Goal: Task Accomplishment & Management: Complete application form

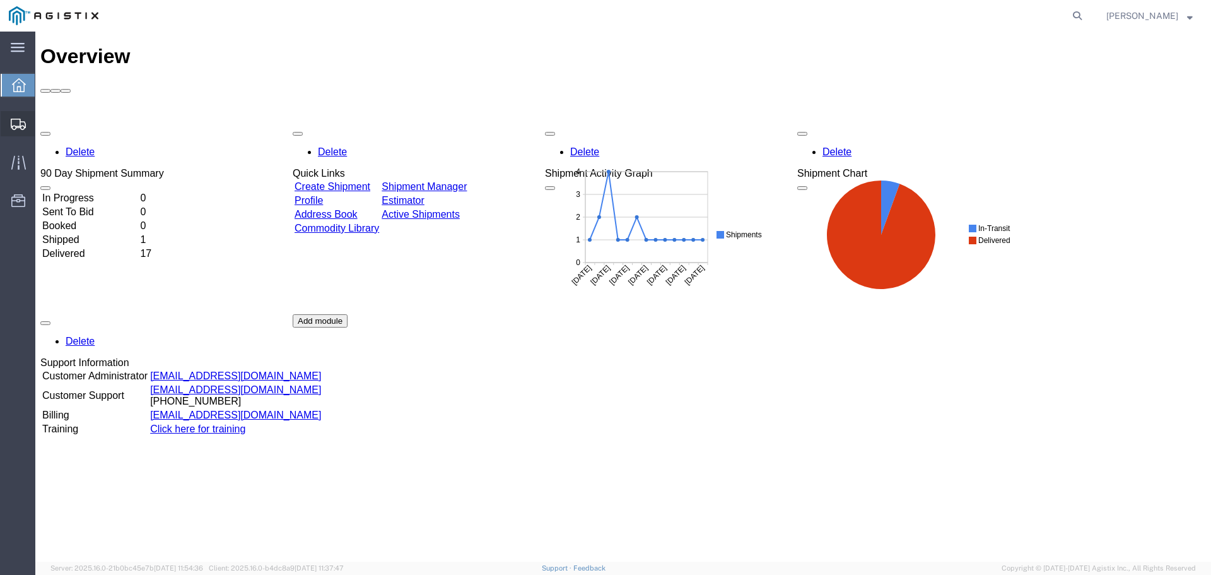
click at [0, 0] on span "Create Shipment" at bounding box center [0, 0] width 0 height 0
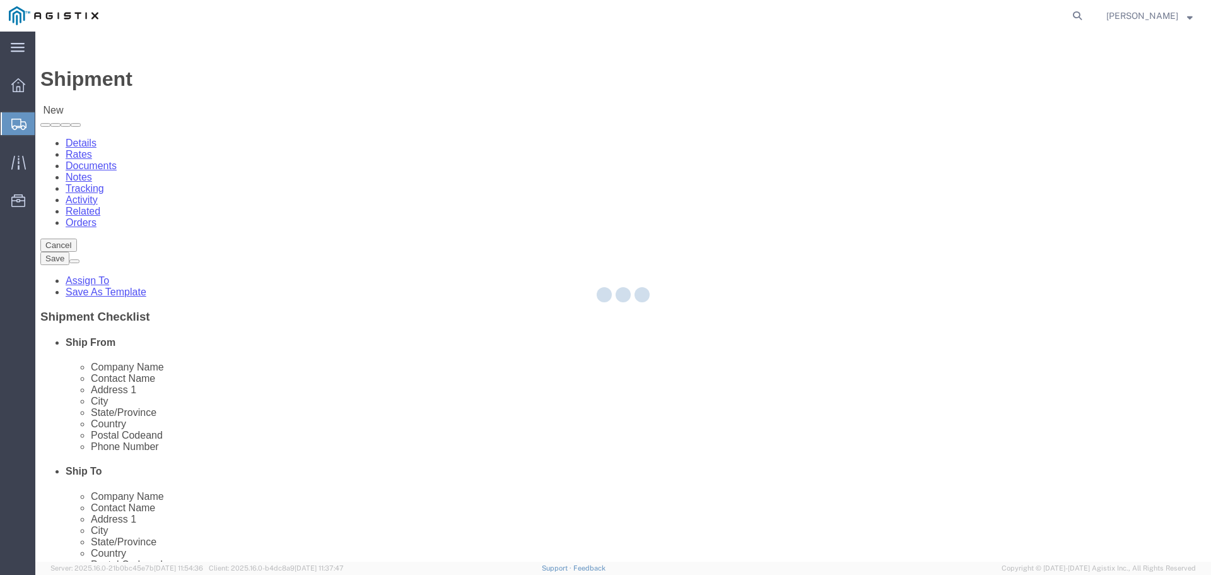
select select
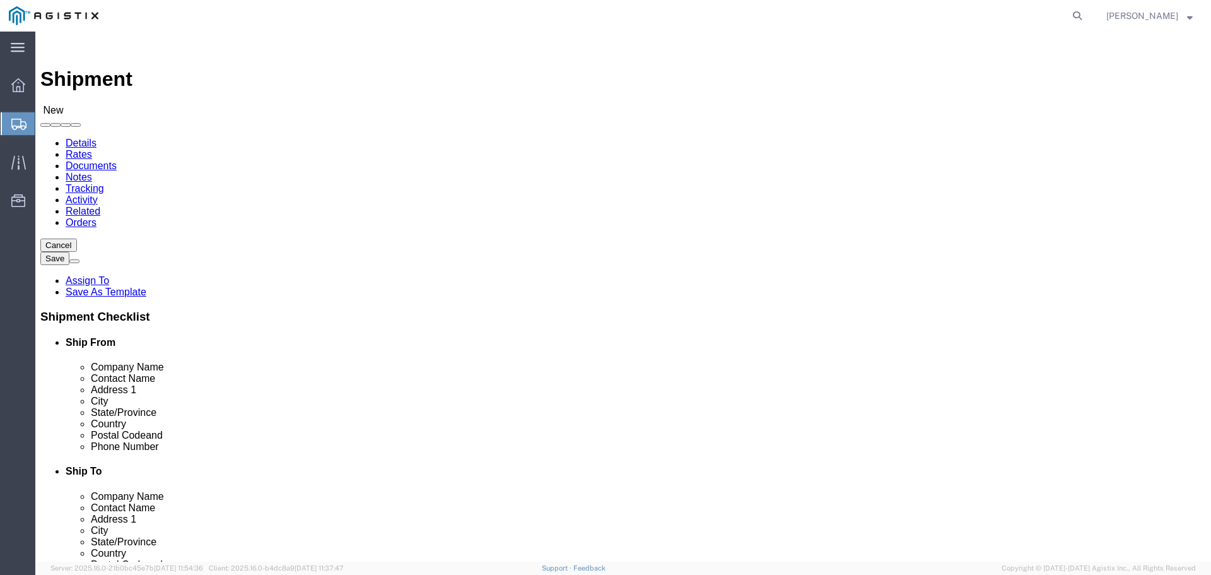
click select "Select PG&E S&S Supplies & Solutions"
select select "9596"
click select "Select PG&E S&S Supplies & Solutions"
select select
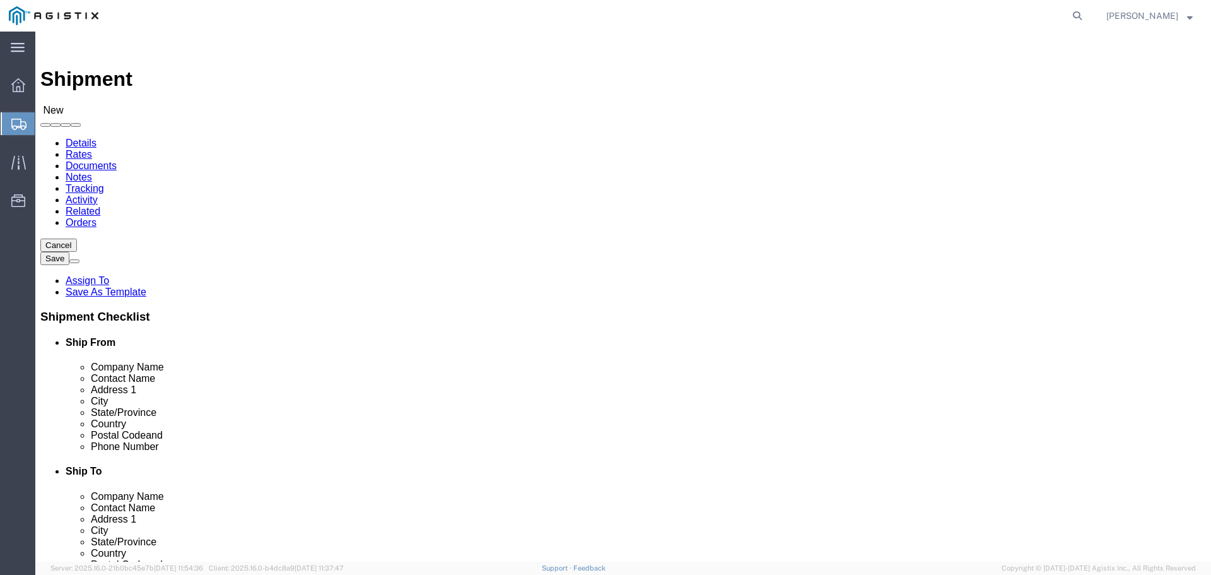
drag, startPoint x: 664, startPoint y: 177, endPoint x: 666, endPoint y: 184, distance: 6.4
click select "Select All Others [GEOGRAPHIC_DATA] [GEOGRAPHIC_DATA] [GEOGRAPHIC_DATA] [GEOGRA…"
select select "19996"
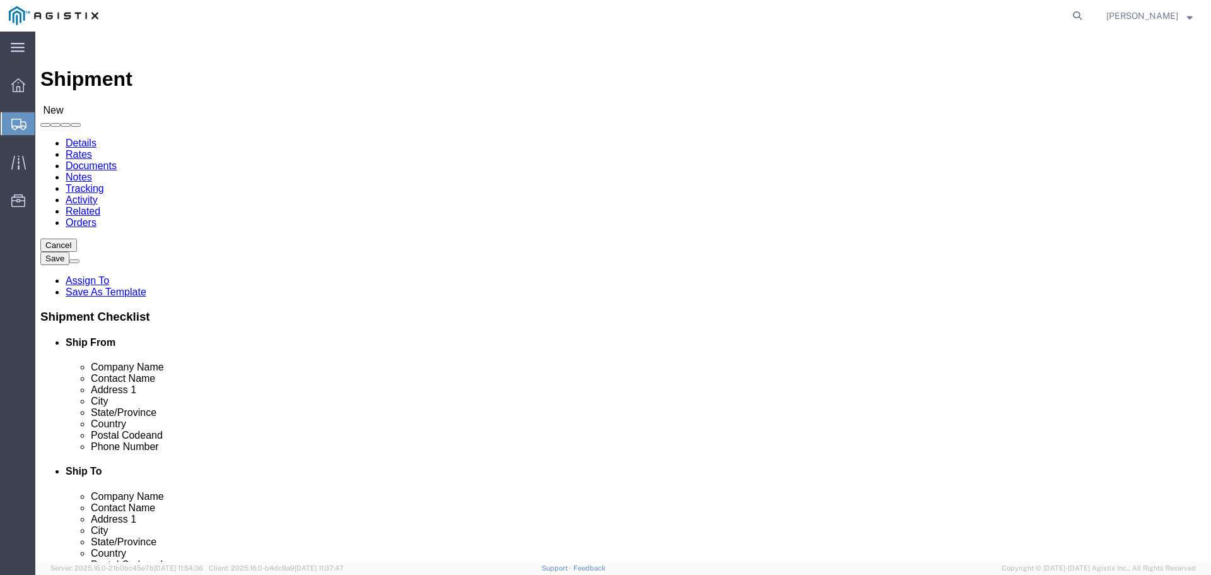
click select "Select All Others [GEOGRAPHIC_DATA] [GEOGRAPHIC_DATA] [GEOGRAPHIC_DATA] [GEOGRA…"
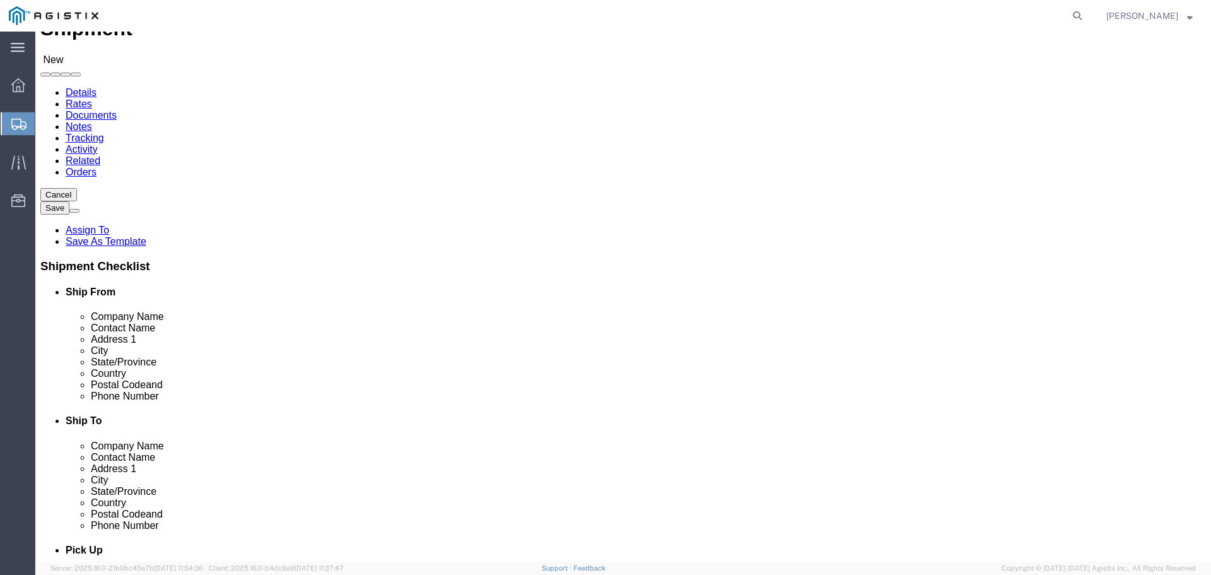
scroll to position [126, 0]
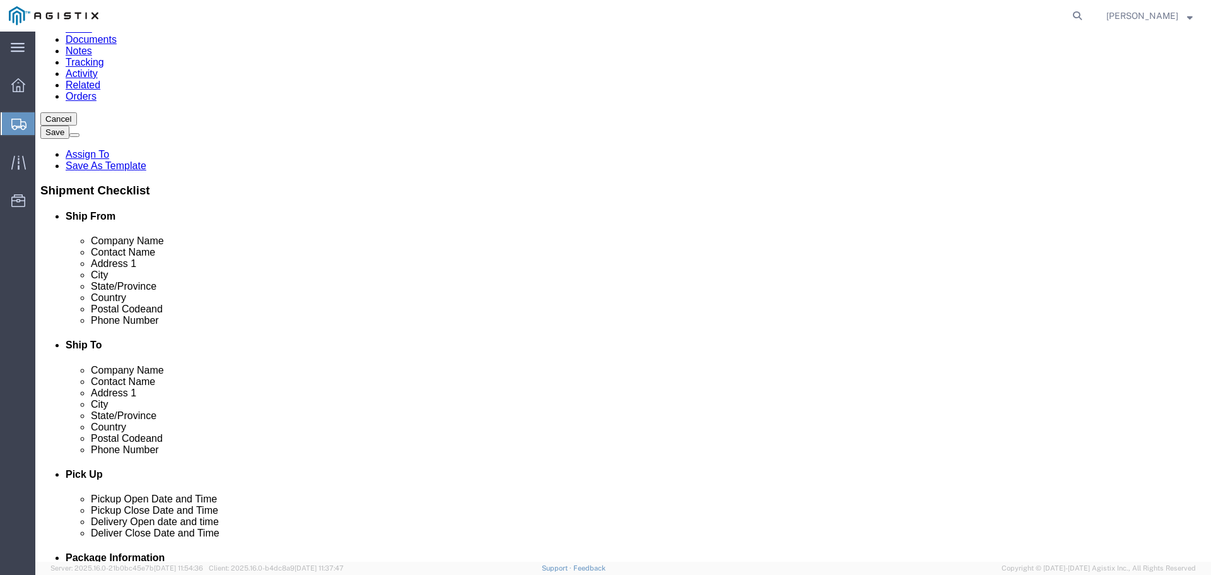
click input "text"
type input "[PERSON_NAME] Construction Supply"
type input "[PERSON_NAME]"
type input "[STREET_ADDRESS]"
click input "text"
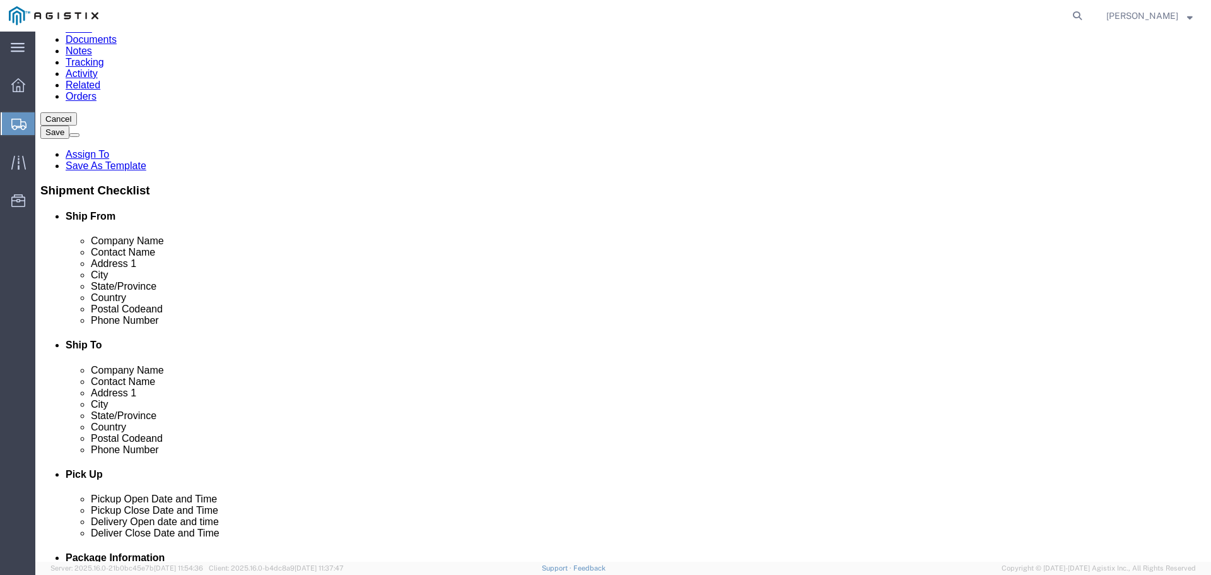
type input "[GEOGRAPHIC_DATA][PERSON_NAME]"
type input "c"
type input "ca"
type input "95133"
type input "4082797050"
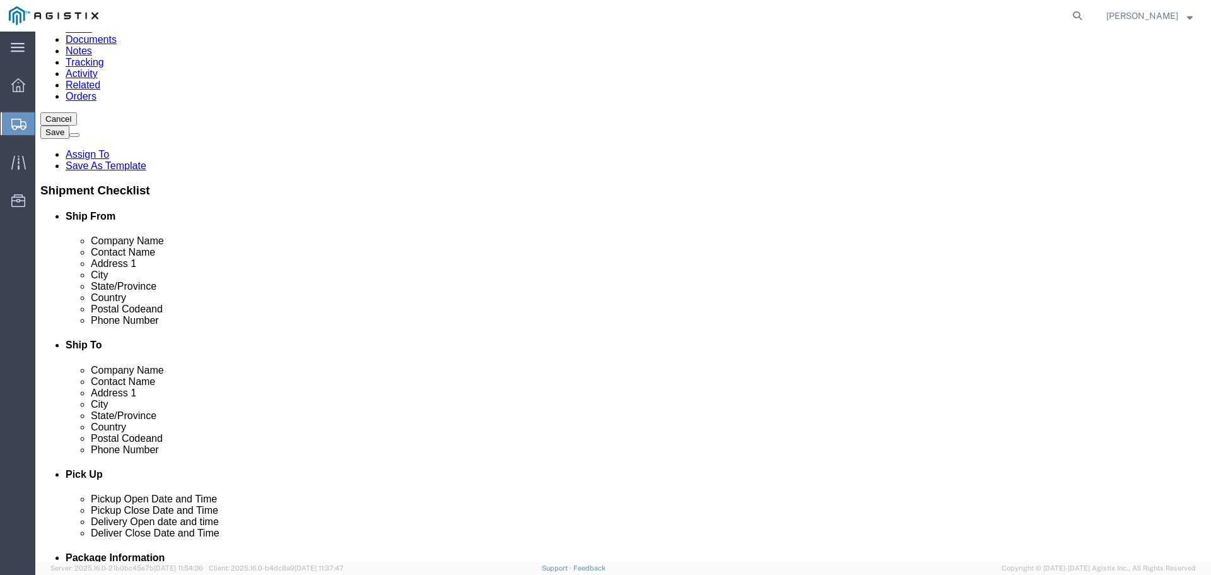
click input "text"
paste input "[PERSON_NAME][EMAIL_ADDRESS][DOMAIN_NAME]"
type input "[PERSON_NAME][EMAIL_ADDRESS][DOMAIN_NAME]"
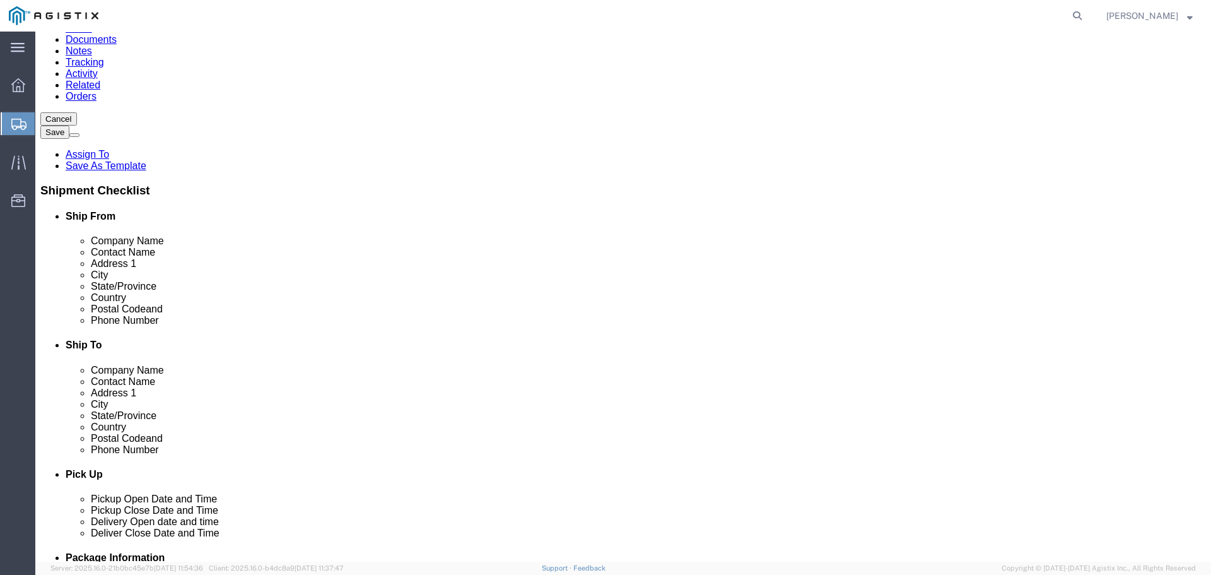
click input "text"
type input "PG&E"
type input "Marysville Materials Receiving"
type input "[STREET_ADDRESS]"
type input "Wheatland"
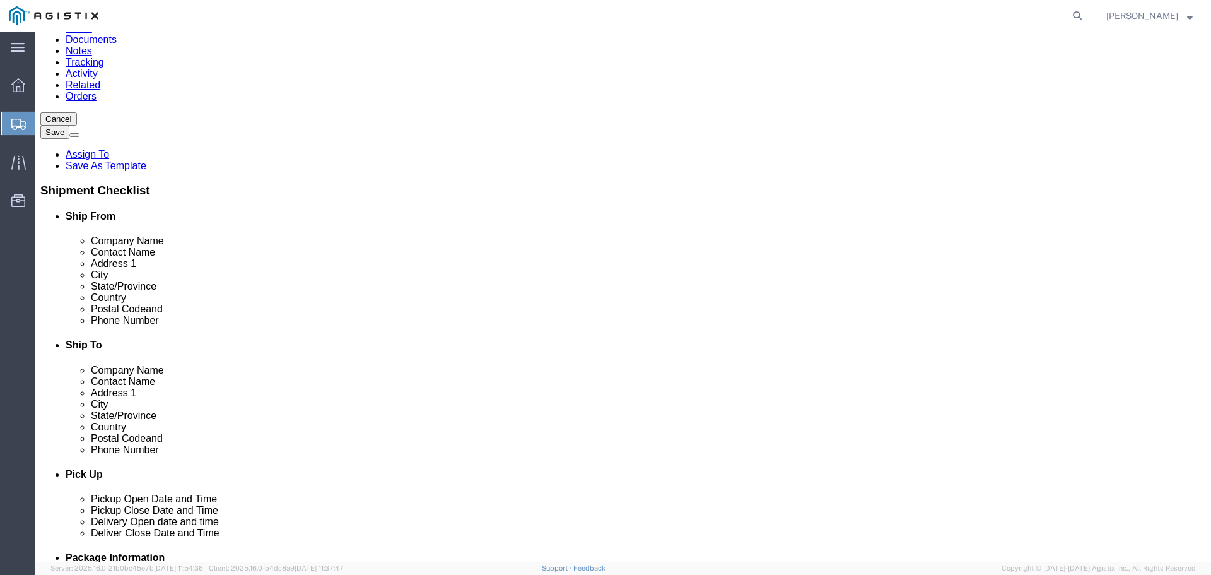
type input "c"
type input "ca"
type input "95692"
type input "[PHONE_NUMBER]"
click div "Shipment Information Package Information Special Services"
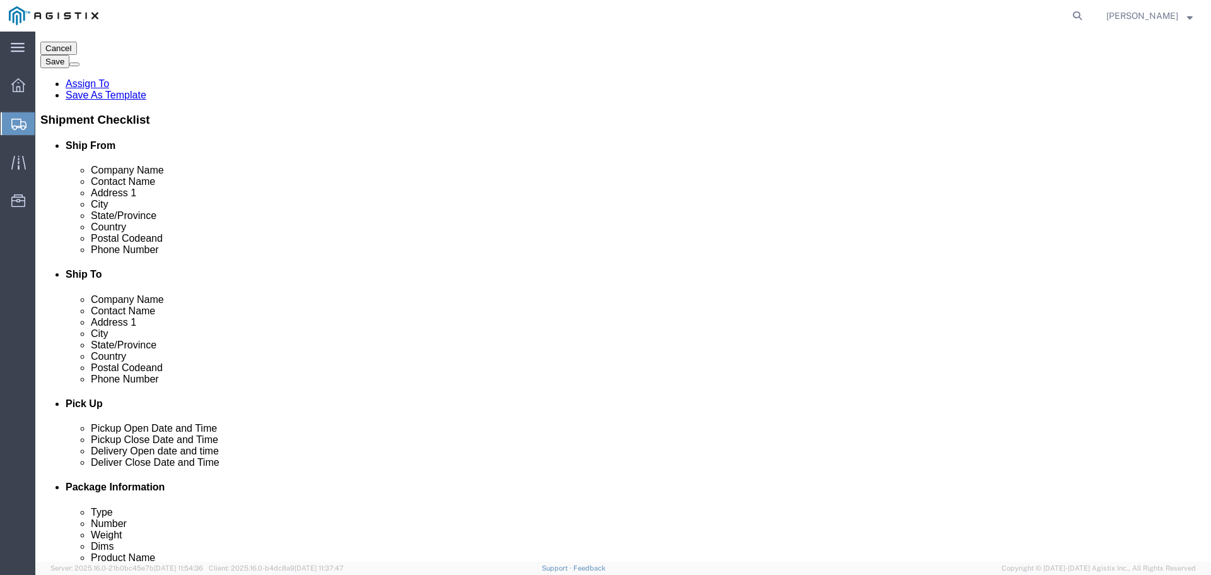
scroll to position [379, 0]
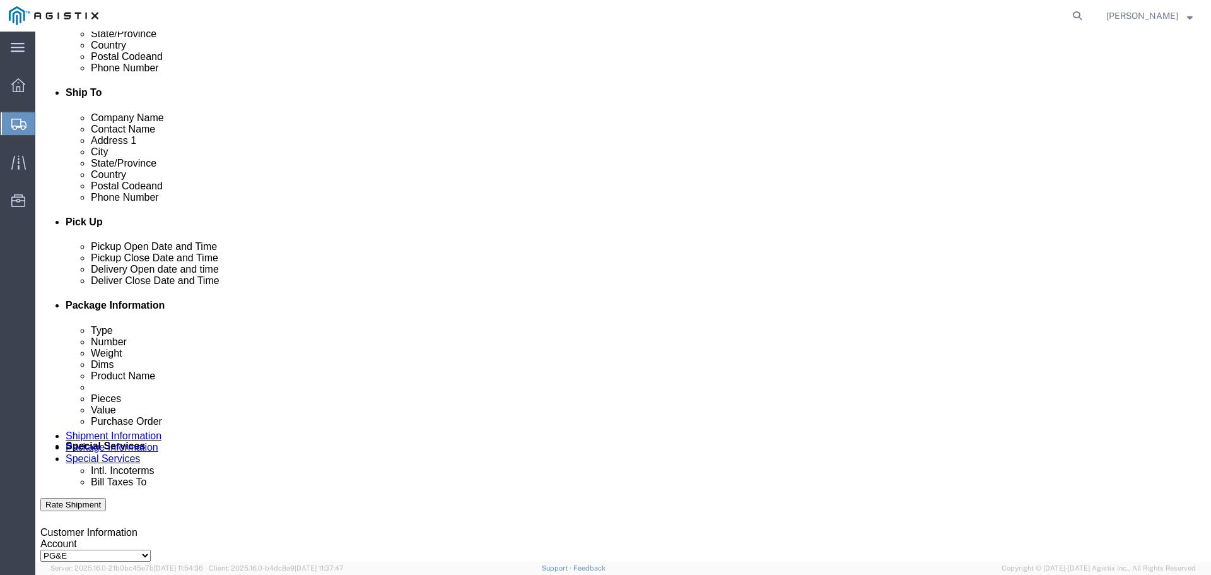
click div "[DATE] 1:00 PM"
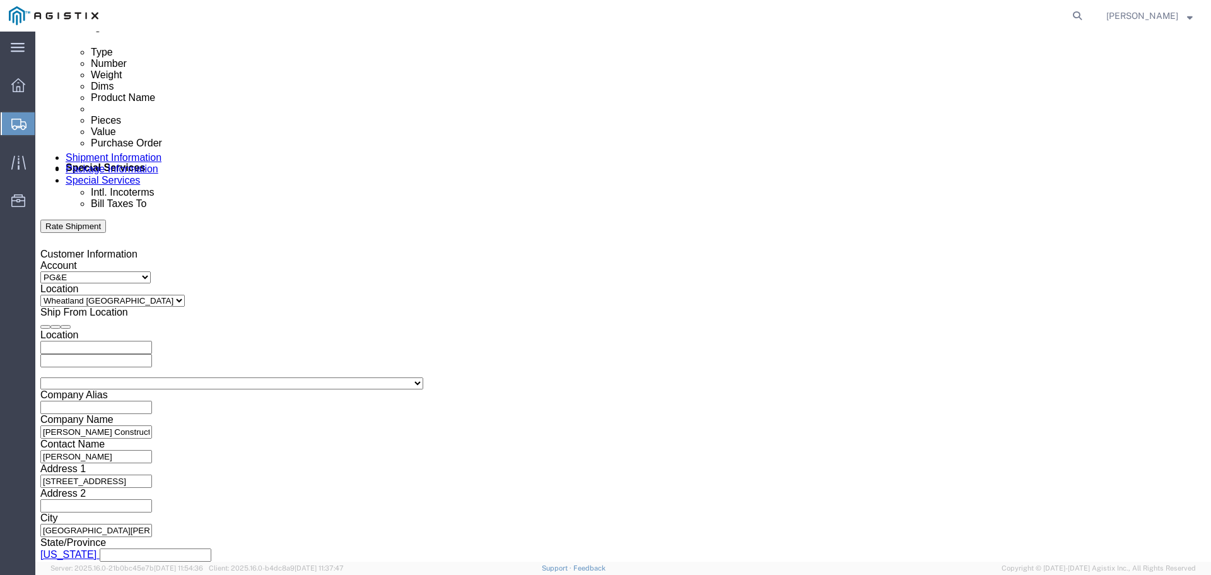
click div "Shipping Mode (Optional)"
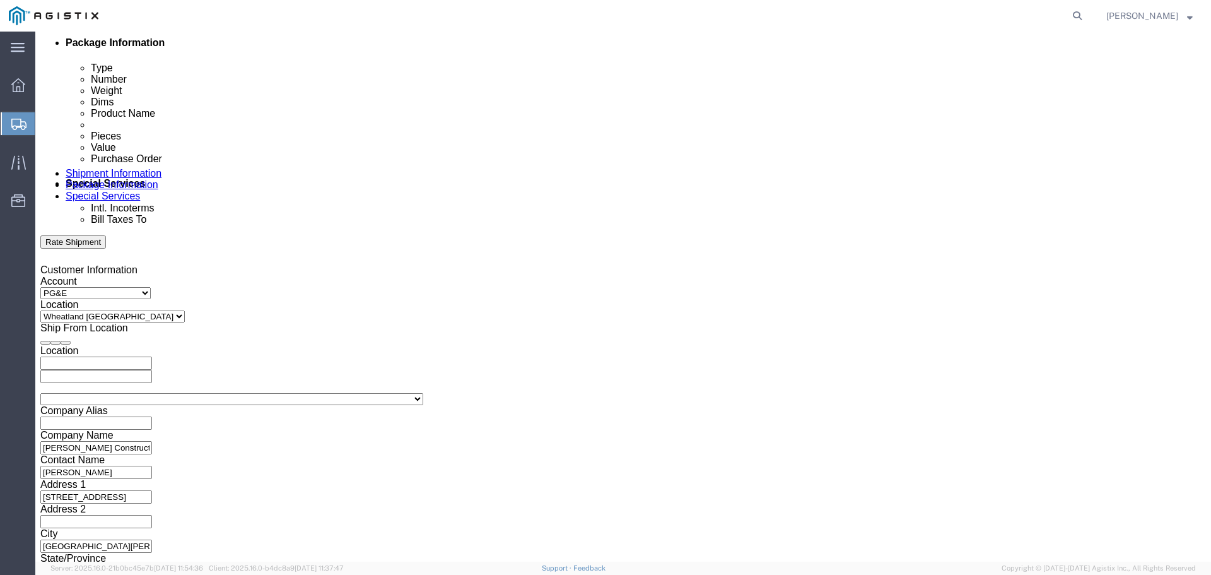
scroll to position [531, 0]
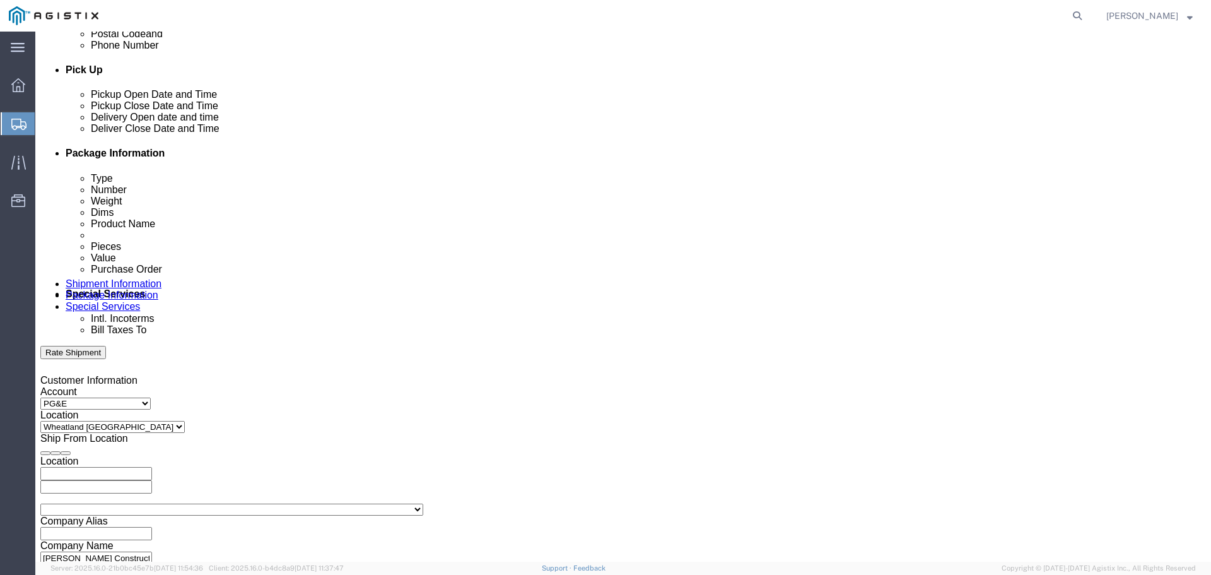
click div
click button "Apply"
click div
click button "Apply"
click input "text"
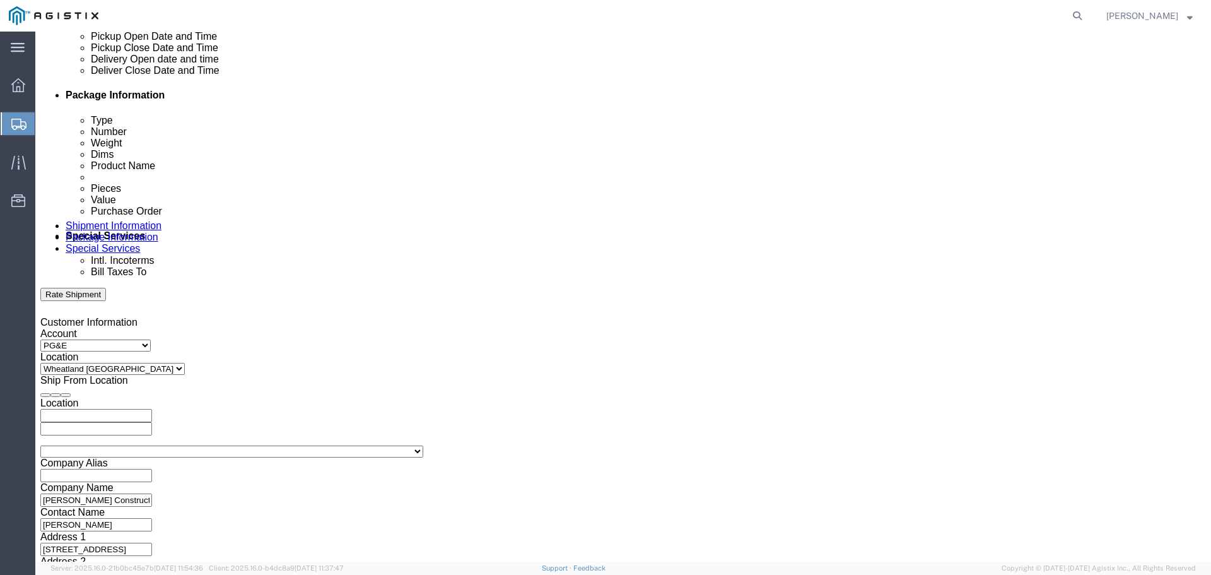
scroll to position [657, 0]
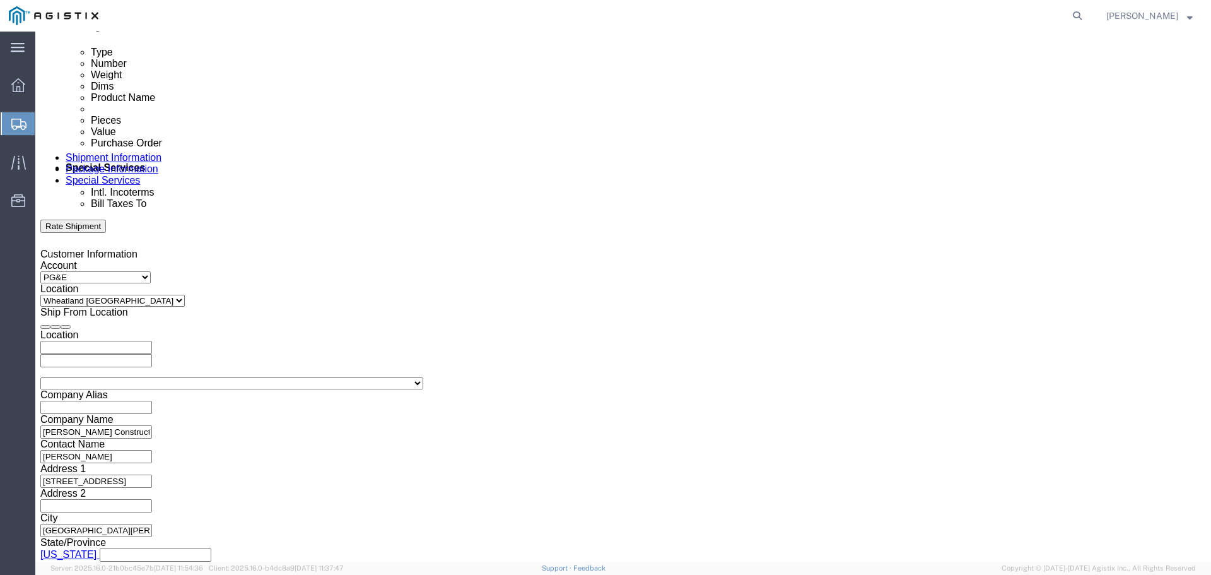
type input "3501415356"
drag, startPoint x: 887, startPoint y: 479, endPoint x: 875, endPoint y: 480, distance: 12.0
click button "Continue"
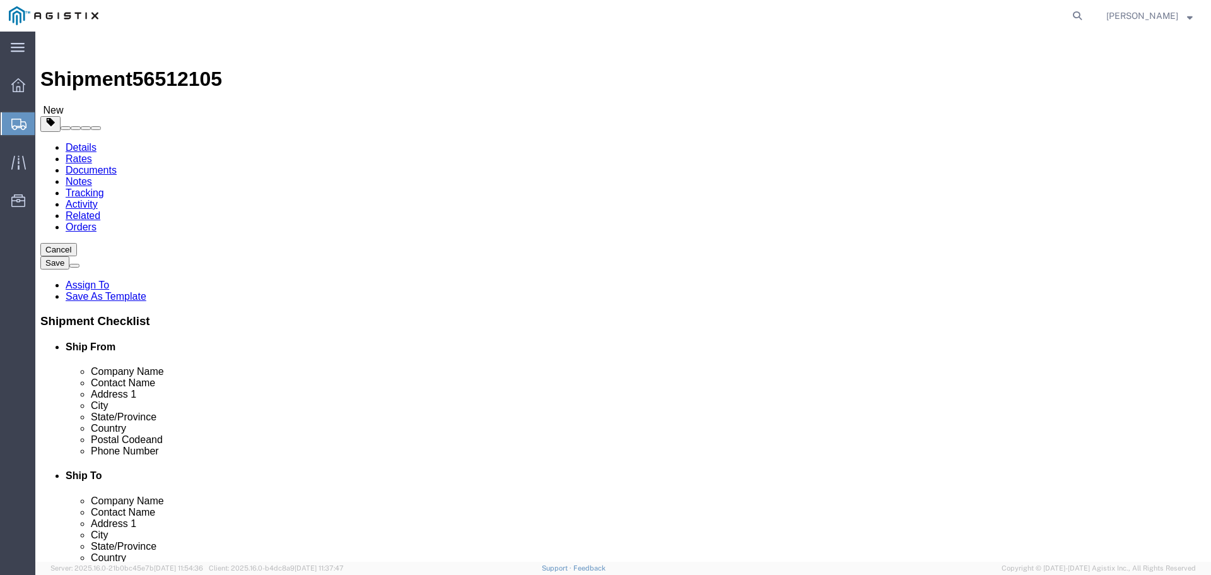
click select "Select Bulk Bundle(s) Cardboard Box(es) Carton(s) Crate(s) Drum(s) (Fiberboard)…"
select select "PSNS"
click select "Select Bulk Bundle(s) Cardboard Box(es) Carton(s) Crate(s) Drum(s) (Fiberboard)…"
drag, startPoint x: 191, startPoint y: 269, endPoint x: 138, endPoint y: 260, distance: 53.7
click div "Number 1"
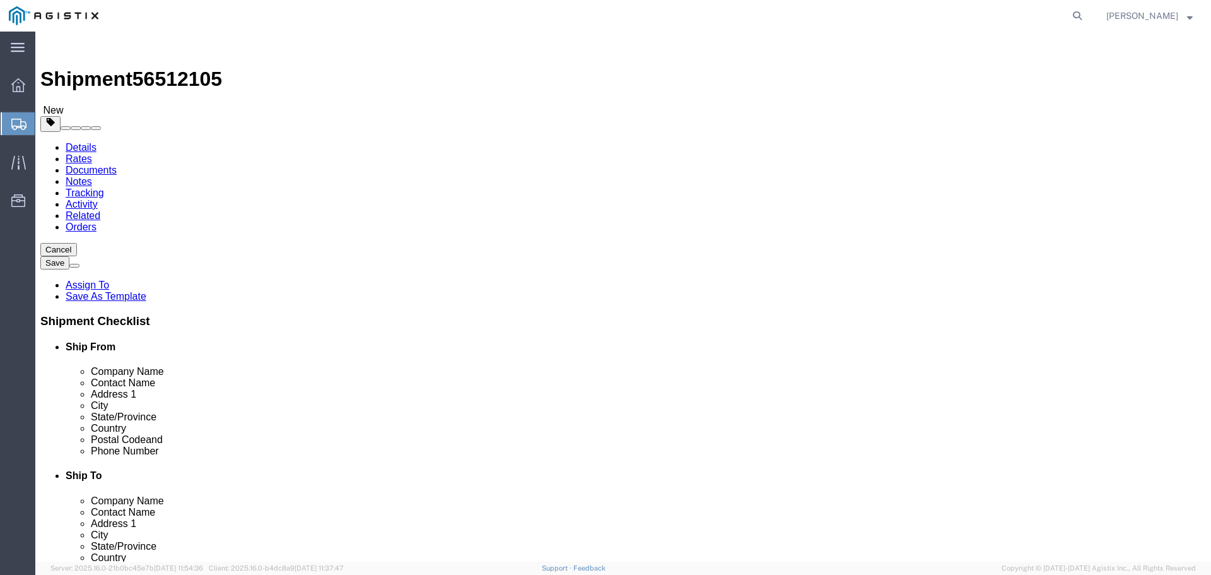
type input "5"
click input "text"
type input "48"
type input "36"
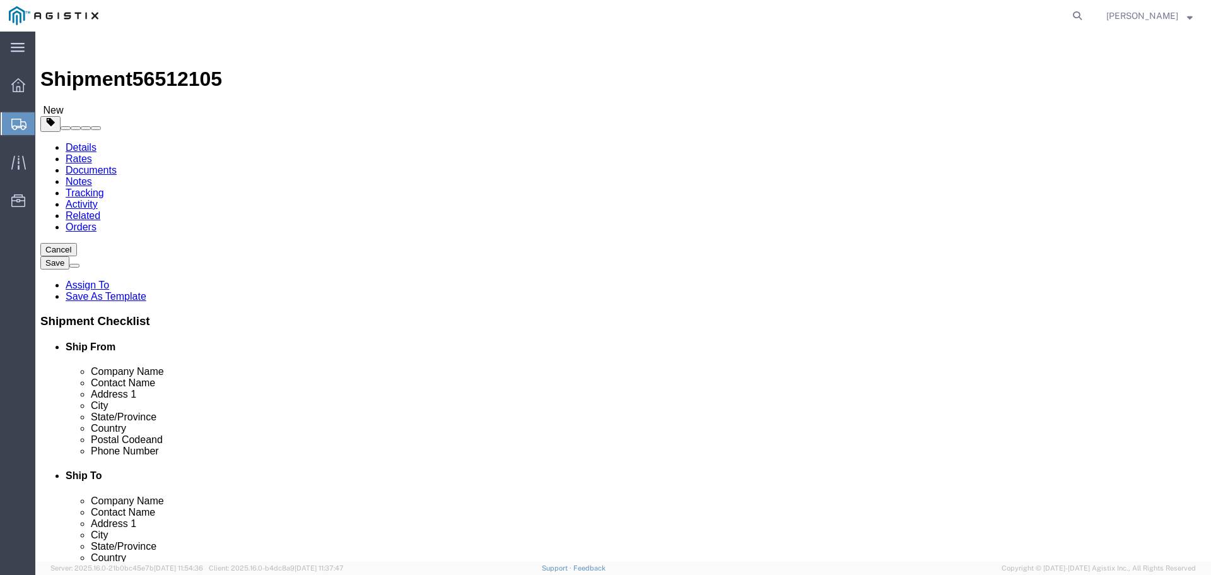
drag, startPoint x: 197, startPoint y: 317, endPoint x: 147, endPoint y: 311, distance: 50.9
click div "Weight 0.00 Select kgs lbs Ship. t°"
type input "16700"
click link "Add Content"
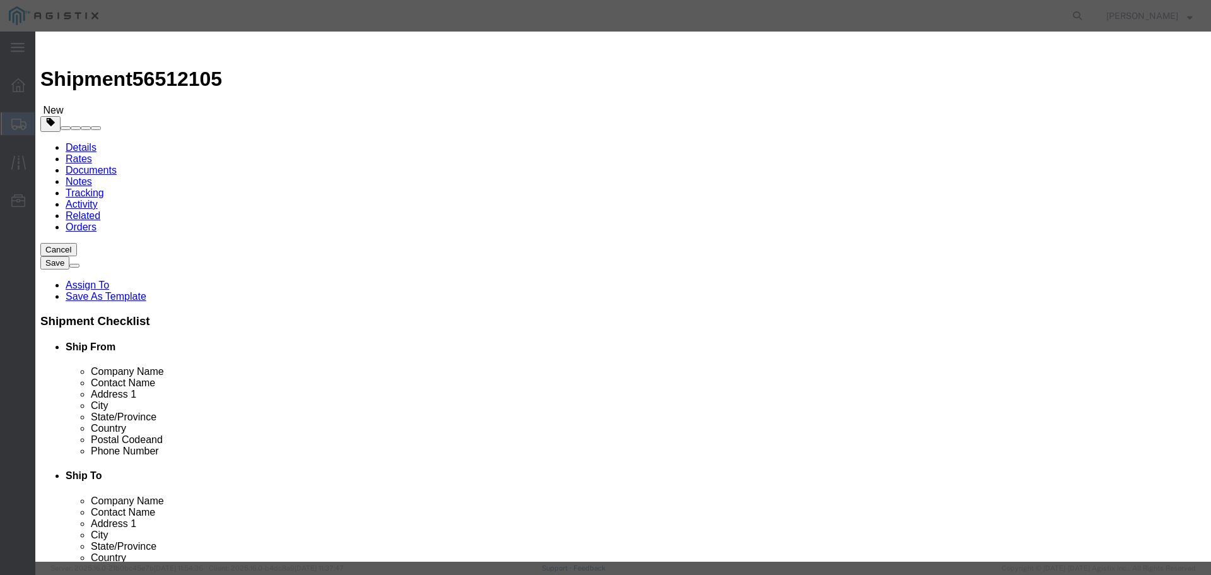
click input "text"
type input "M121016"
click textarea
click textarea "Embeco 885 Grout Pre Mix"
type textarea "Embeco 885 Grout Pre Mix Sand Cement 55LB Bag"
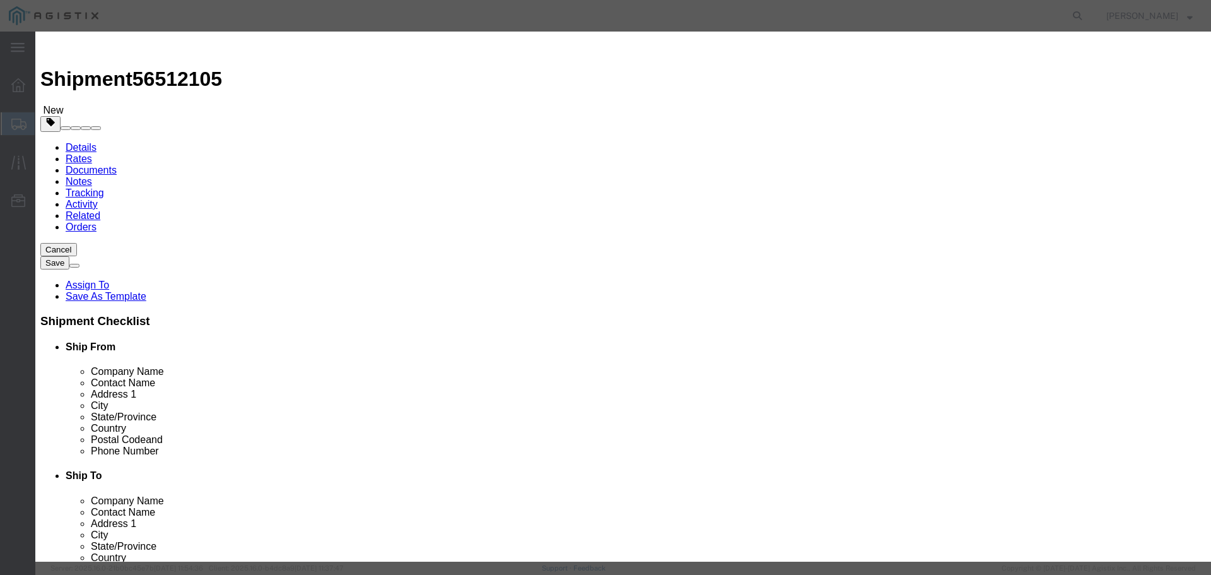
drag, startPoint x: 390, startPoint y: 120, endPoint x: 304, endPoint y: 109, distance: 86.6
click div "Product Name M121016 Pieces 0 Select Bag Barrels 100Board Feet Bottle Box Blist…"
type input "300"
click select "Select Bag Barrels 100Board Feet Bottle Box Blister Pack Carats Can Capsule Car…"
select select "BAG"
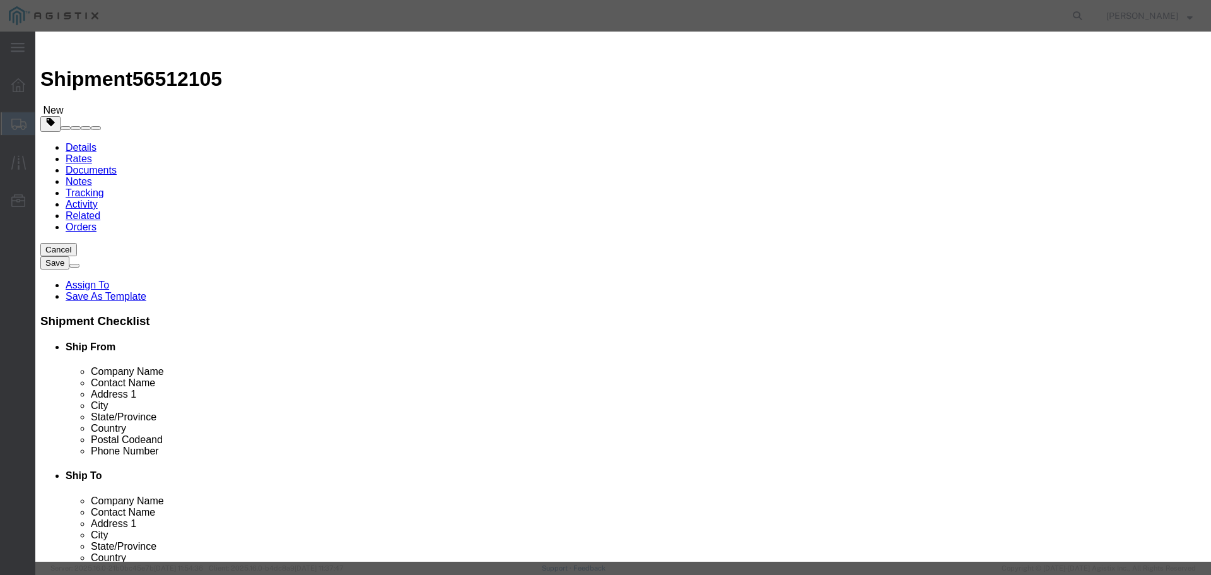
click select "Select Bag Barrels 100Board Feet Bottle Box Blister Pack Carats Can Capsule Car…"
click div "Commodity library Product Name M121016 Pieces 300 Select Bag Barrels 100Board F…"
click input "text"
type input "23400.00"
click select "Select 50 55 60 65 70 85 92.5 100 125 175 250 300 400"
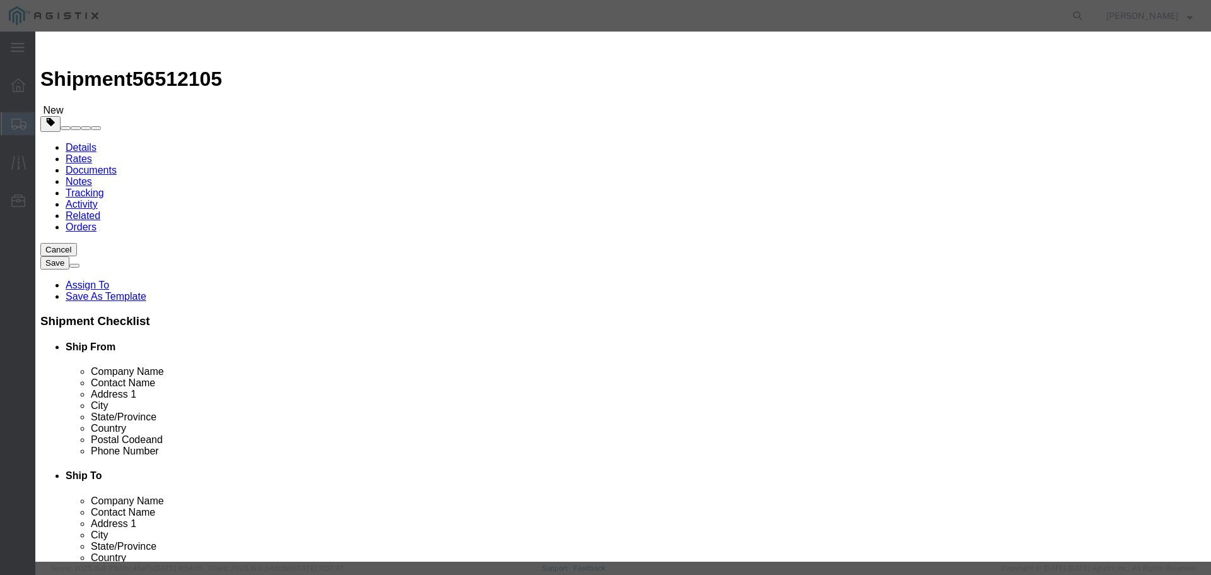
select select "55"
click select "Select 50 55 60 65 70 85 92.5 100 125 175 250 300 400"
click button "Save & Close"
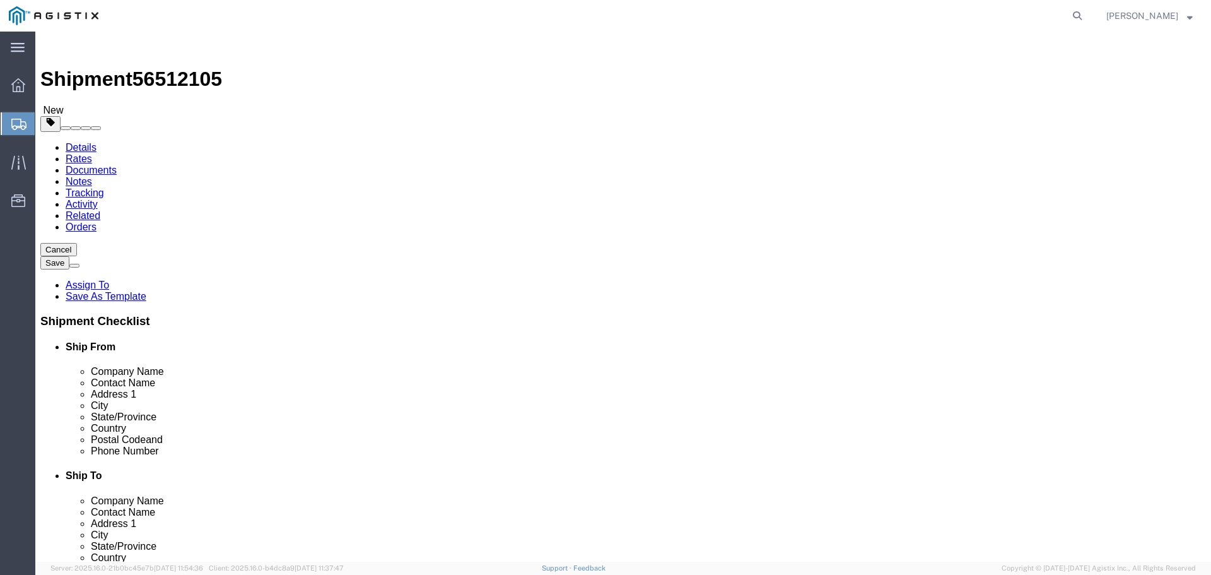
click link "Add Package"
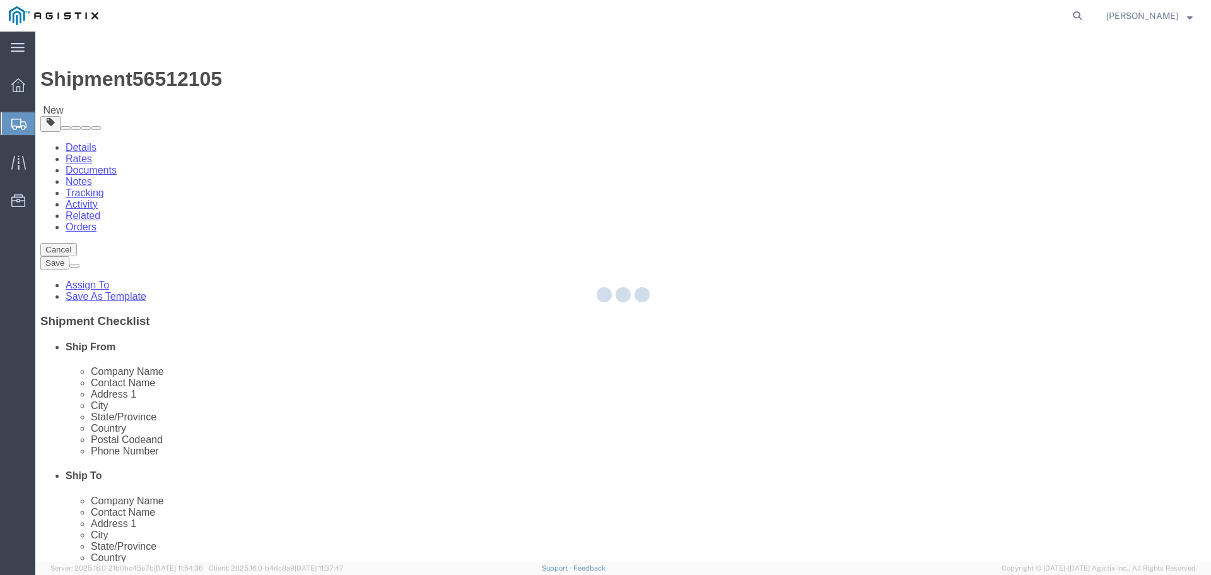
select select "PSNS"
select select "CBOX"
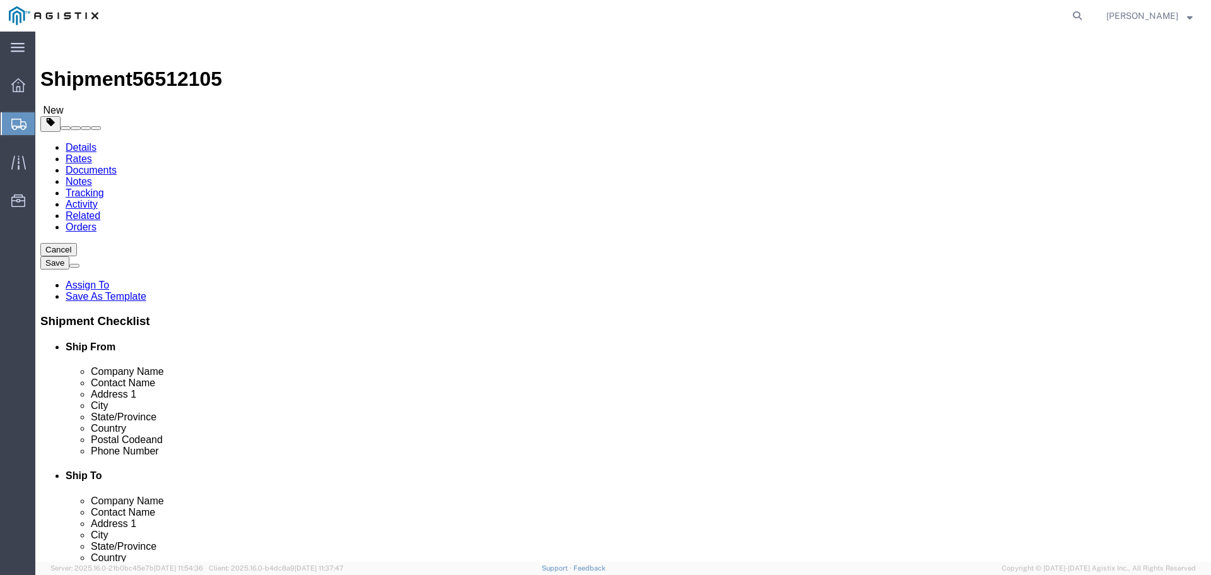
click input "text"
type input "48"
type input "24"
drag, startPoint x: 661, startPoint y: 301, endPoint x: 572, endPoint y: 299, distance: 89.0
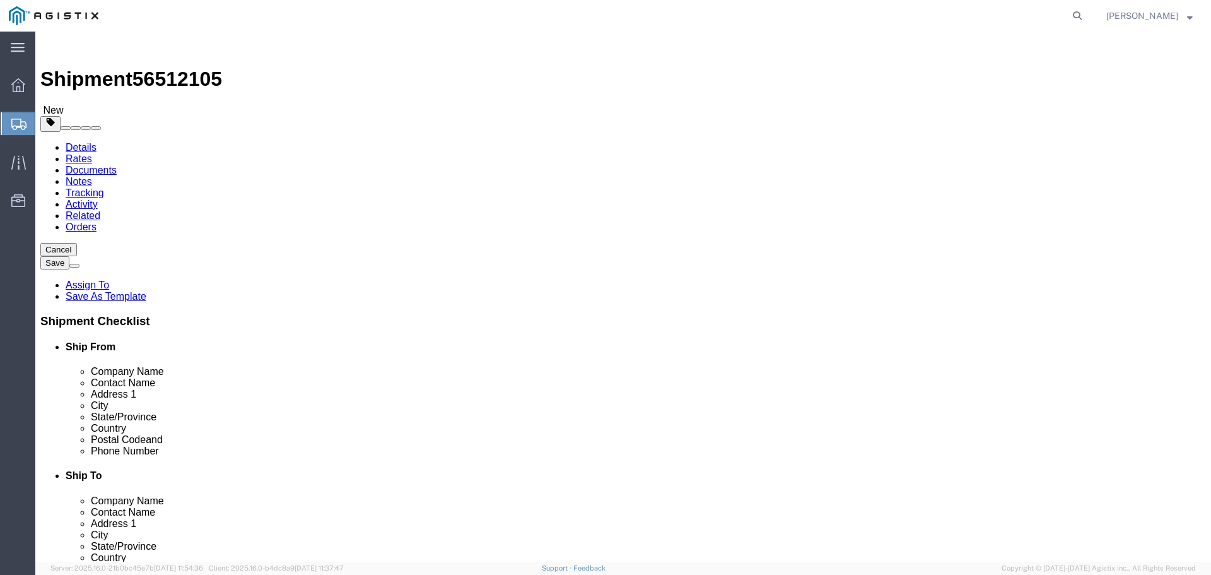
click div "Weight 0.00 Select kgs lbs Ship. t°"
type input "1690"
click link "Add Content"
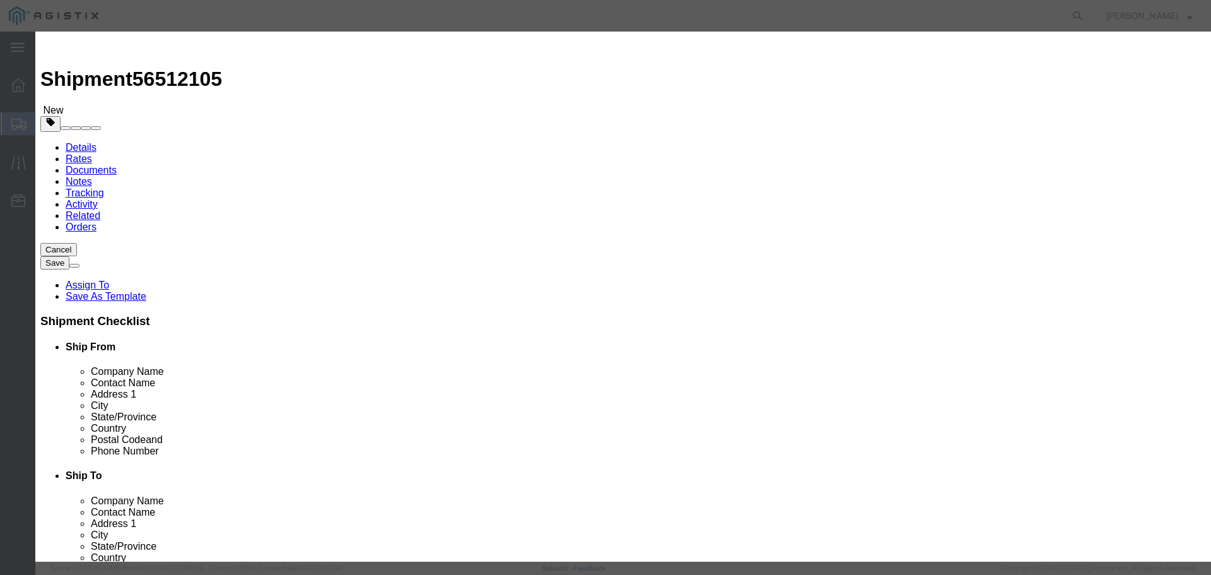
click button "Close"
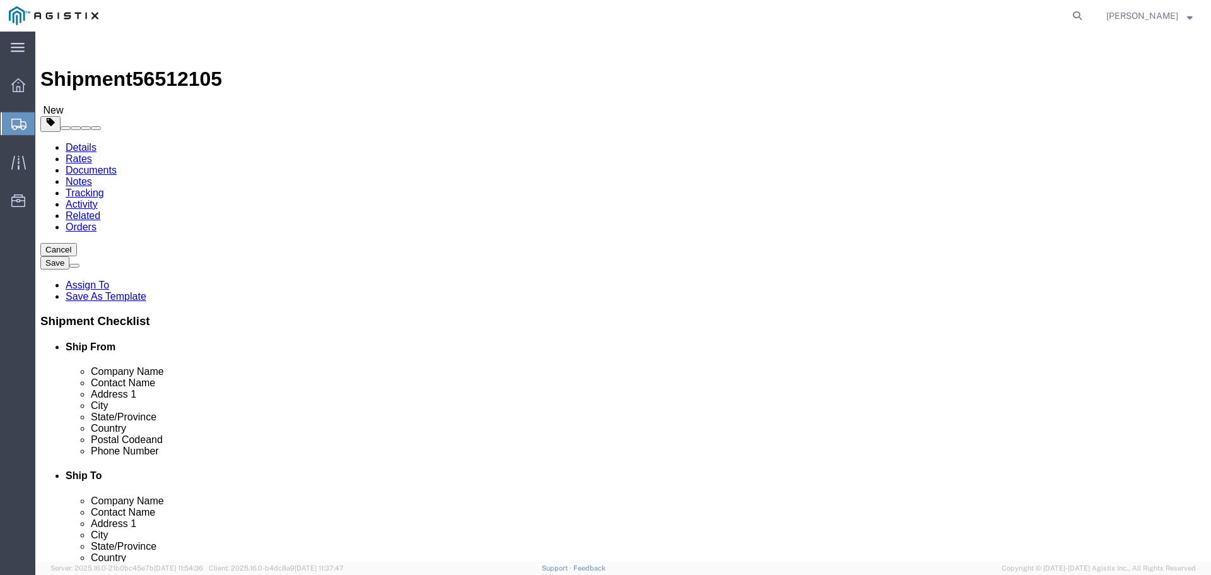
click select "Select Bulk Bundle(s) Cardboard Box(es) Carton(s) Crate(s) Drum(s) (Fiberboard)…"
select select "PSNS"
click select "Select Bulk Bundle(s) Cardboard Box(es) Carton(s) Crate(s) Drum(s) (Fiberboard)…"
click link "Add Content"
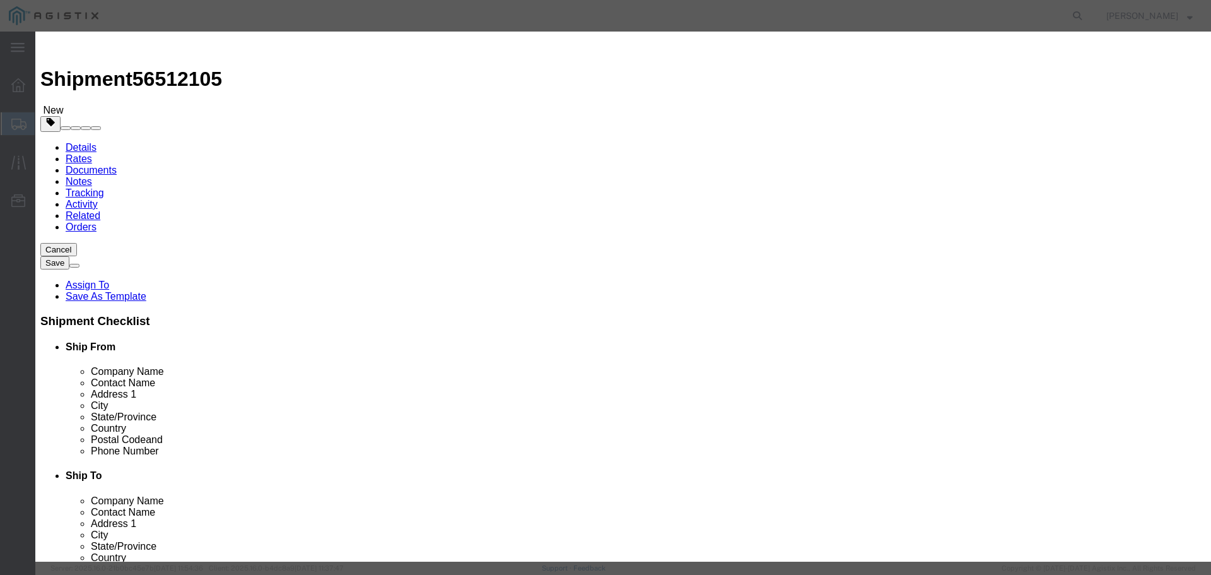
click input "text"
type input "M121016"
click div "Commodity library"
click textarea
click textarea "Embeco 885 Grout Pre Mix Sand Cement 55"
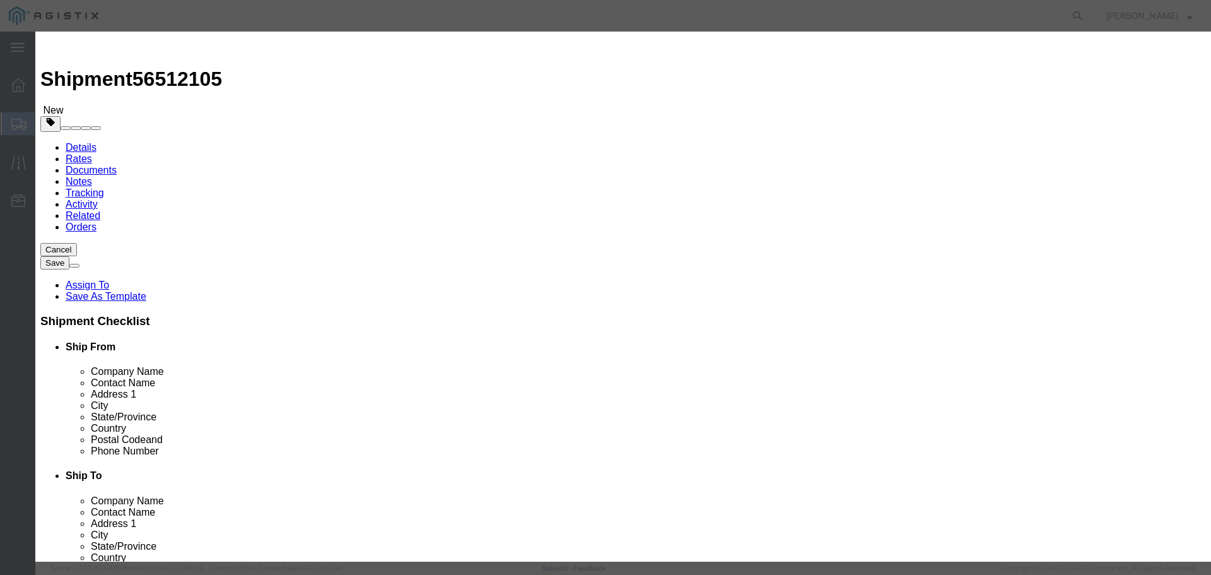
type textarea "Embeco 885 Grout Pre Mix Sand Cement 55LB Bag"
drag, startPoint x: 389, startPoint y: 119, endPoint x: 292, endPoint y: 109, distance: 97.8
click div "Pieces 0 Select Bag Barrels 100Board Feet Bottle Box Blister Pack Carats Can Ca…"
type input "30"
select select "BAG"
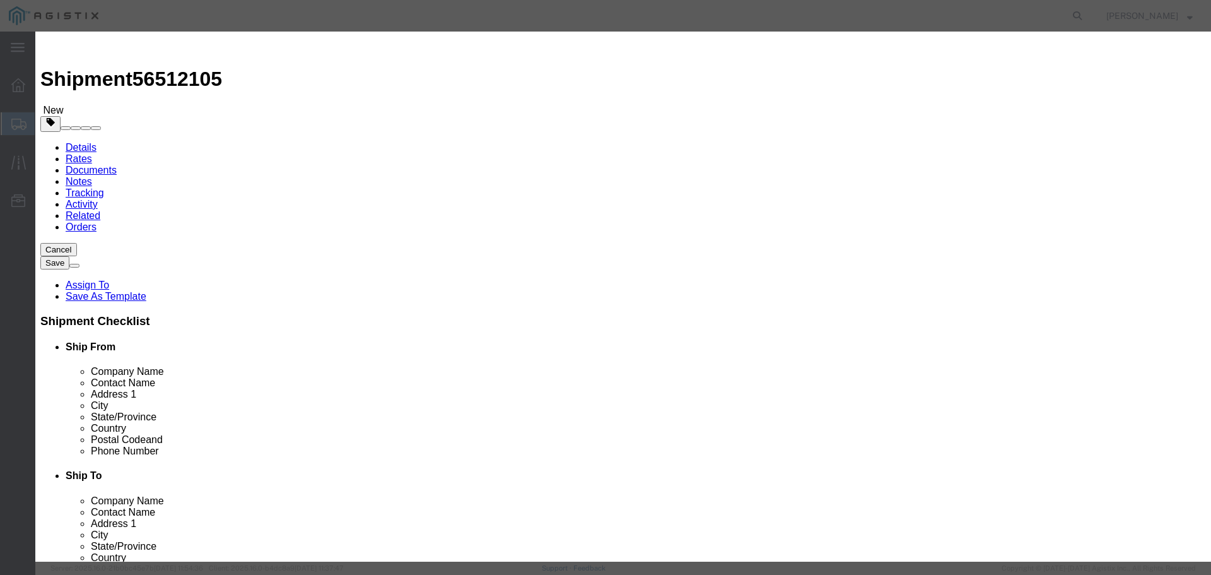
click input "text"
click select "Select 50 55 60 65 70 85 92.5 100 125 175 250 300 400"
select select "55"
click select "Select 50 55 60 65 70 85 92.5 100 125 175 250 300 400"
click input "text"
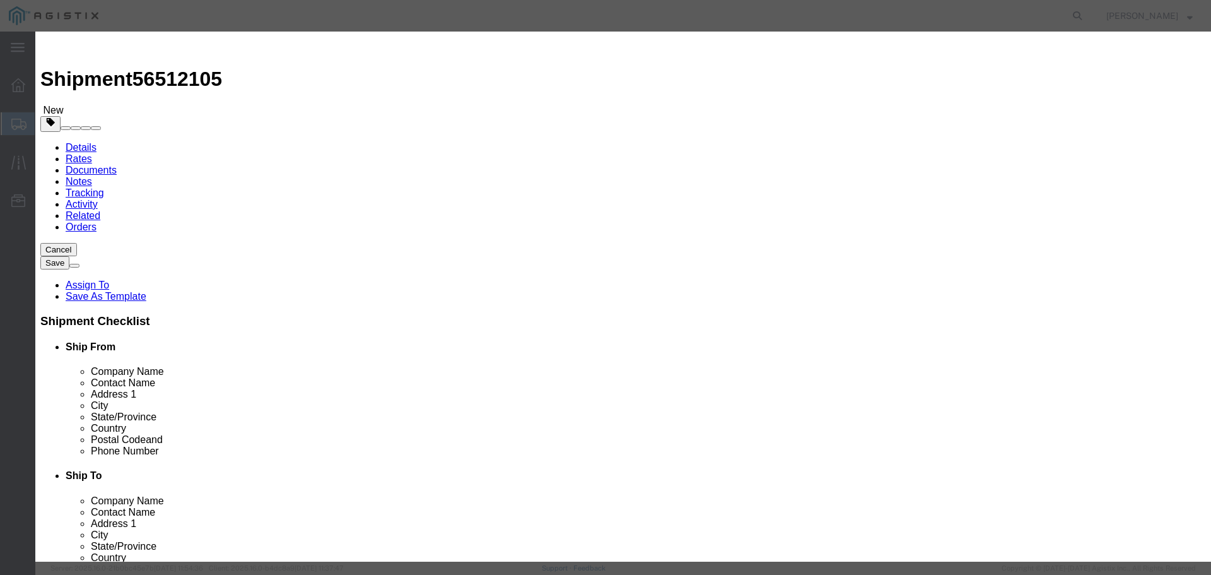
type input "2127.00"
click button "Save & Close"
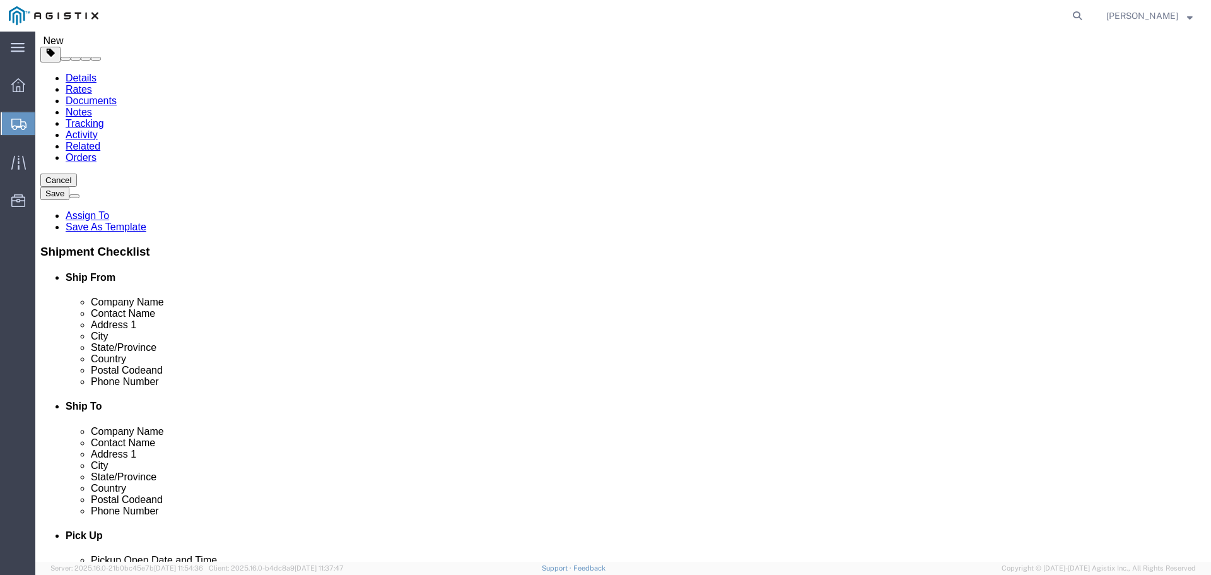
scroll to position [144, 0]
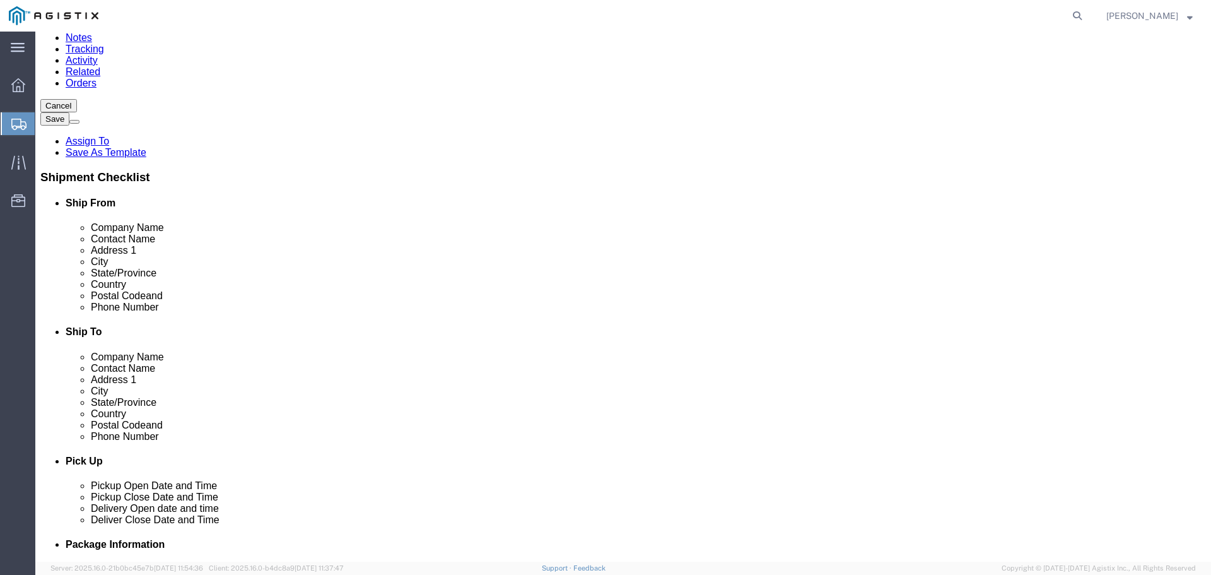
click button "Continue"
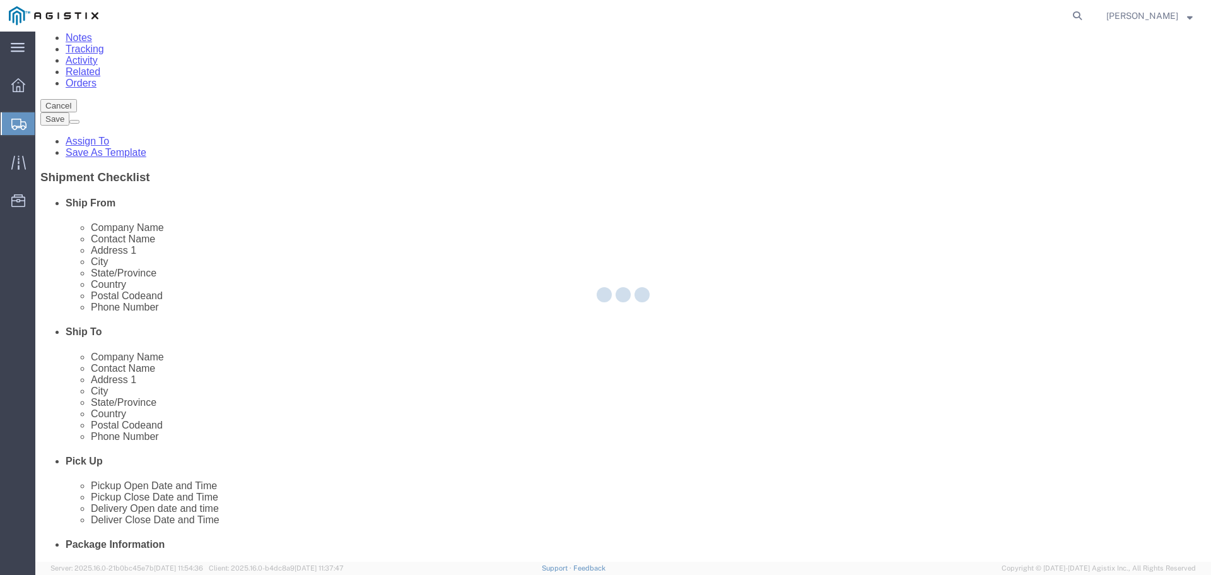
scroll to position [0, 0]
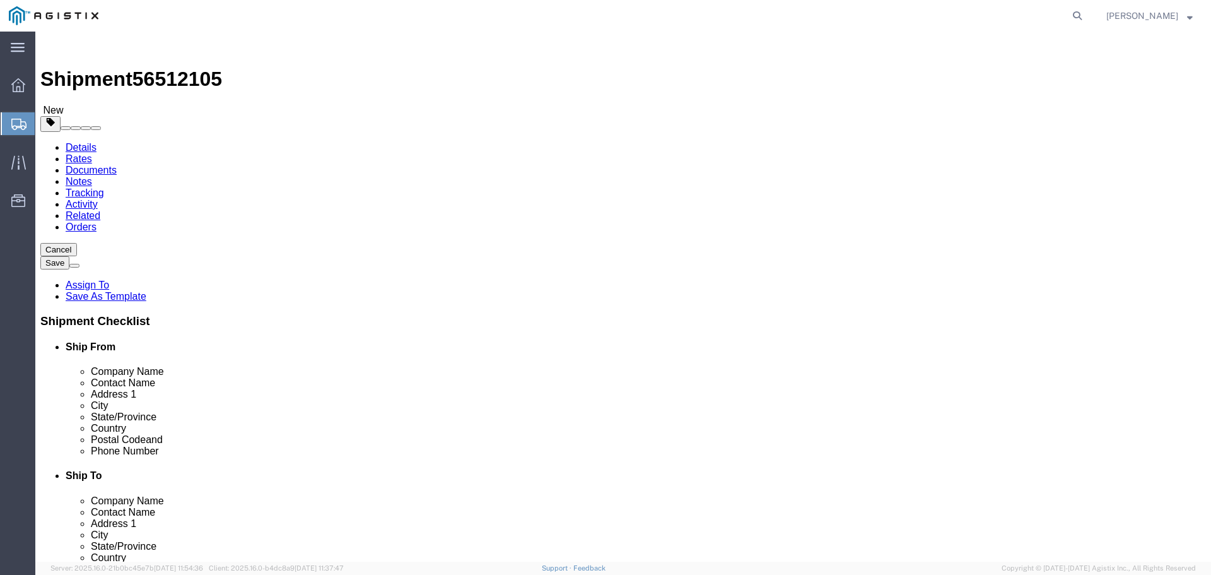
click button "Rate Shipment"
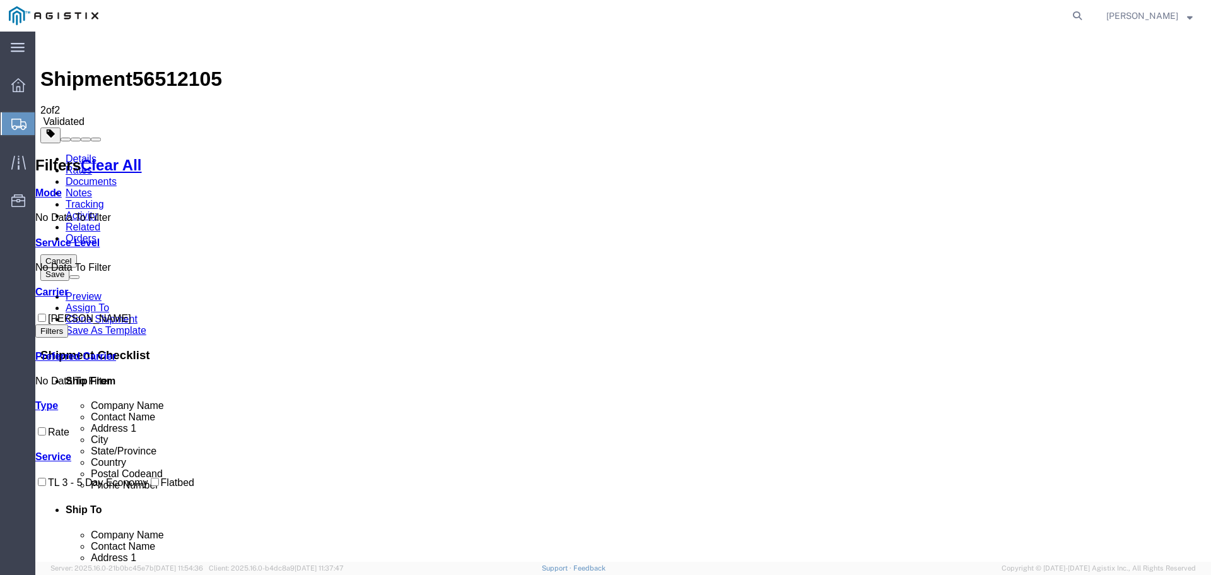
drag, startPoint x: 793, startPoint y: 177, endPoint x: 731, endPoint y: 167, distance: 62.7
